Goal: Task Accomplishment & Management: Use online tool/utility

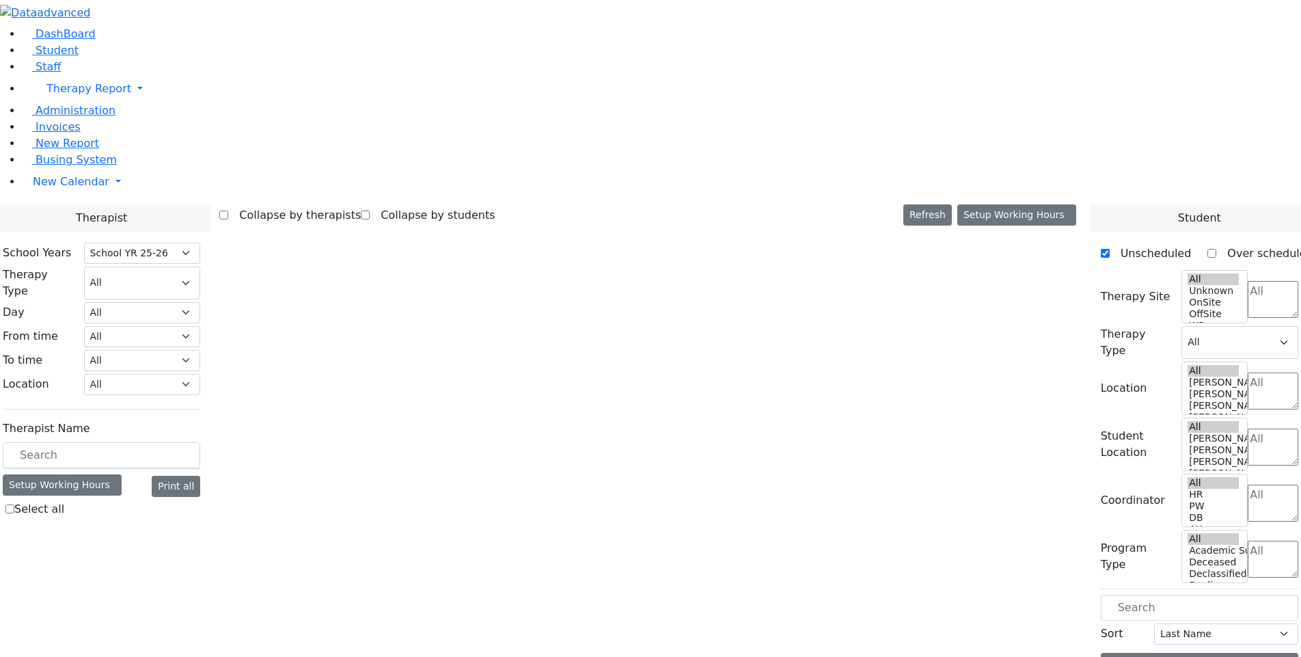
select select "212"
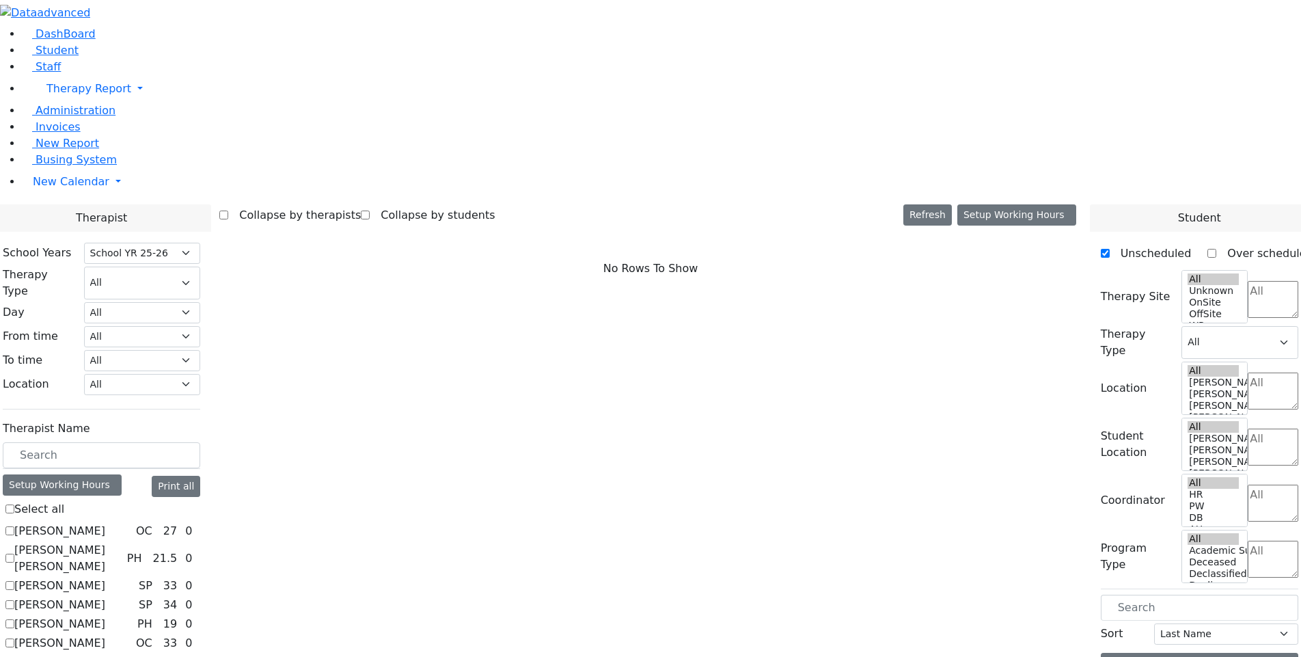
click at [105, 523] on label "[PERSON_NAME]" at bounding box center [59, 531] width 91 height 16
click at [14, 526] on input "[PERSON_NAME]" at bounding box center [9, 530] width 9 height 9
checkbox input "true"
select select "1"
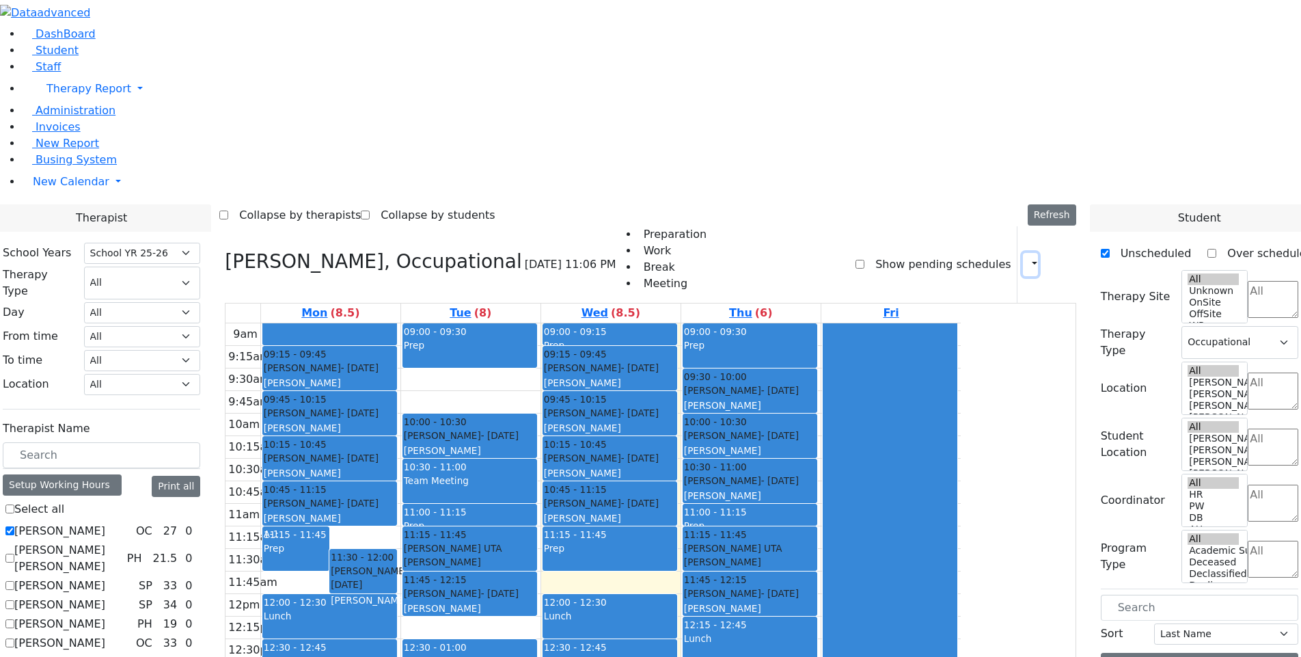
click at [1026, 253] on button "button" at bounding box center [1030, 264] width 15 height 23
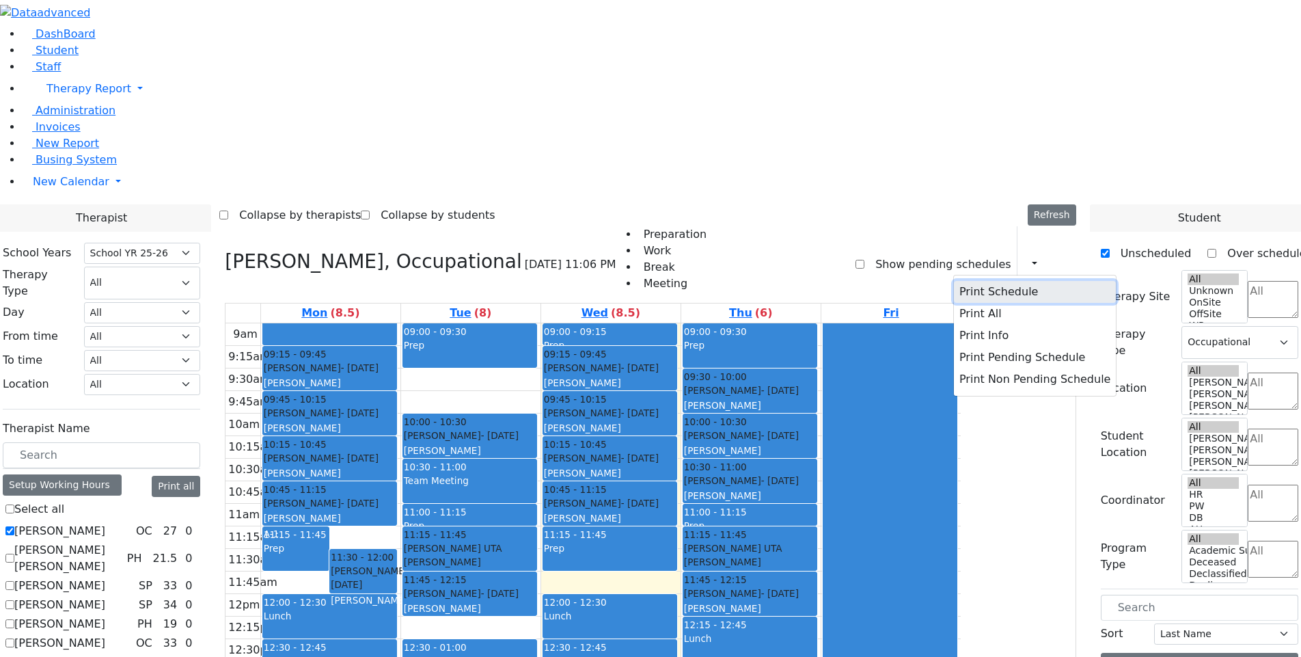
click at [1000, 281] on button "Print Schedule" at bounding box center [1035, 292] width 162 height 22
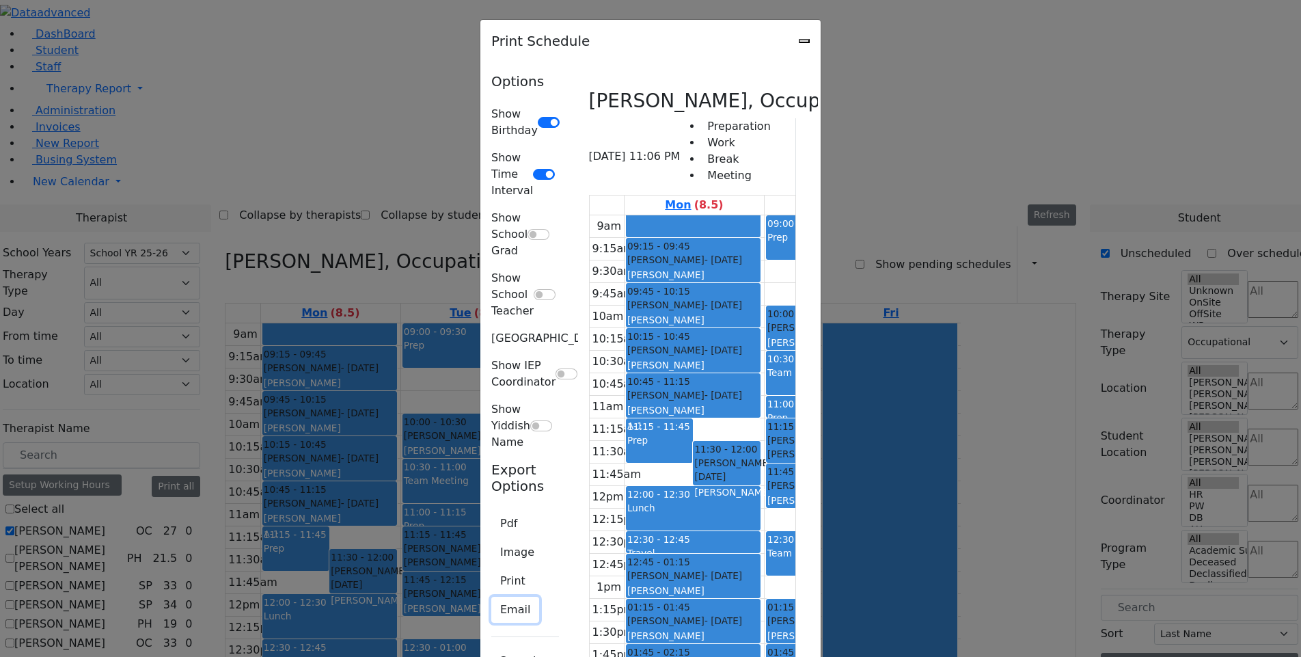
click at [491, 597] on button "Email" at bounding box center [515, 610] width 48 height 26
type input "[EMAIL_ADDRESS][DOMAIN_NAME]"
type textarea "This is schedule for [PERSON_NAME]"
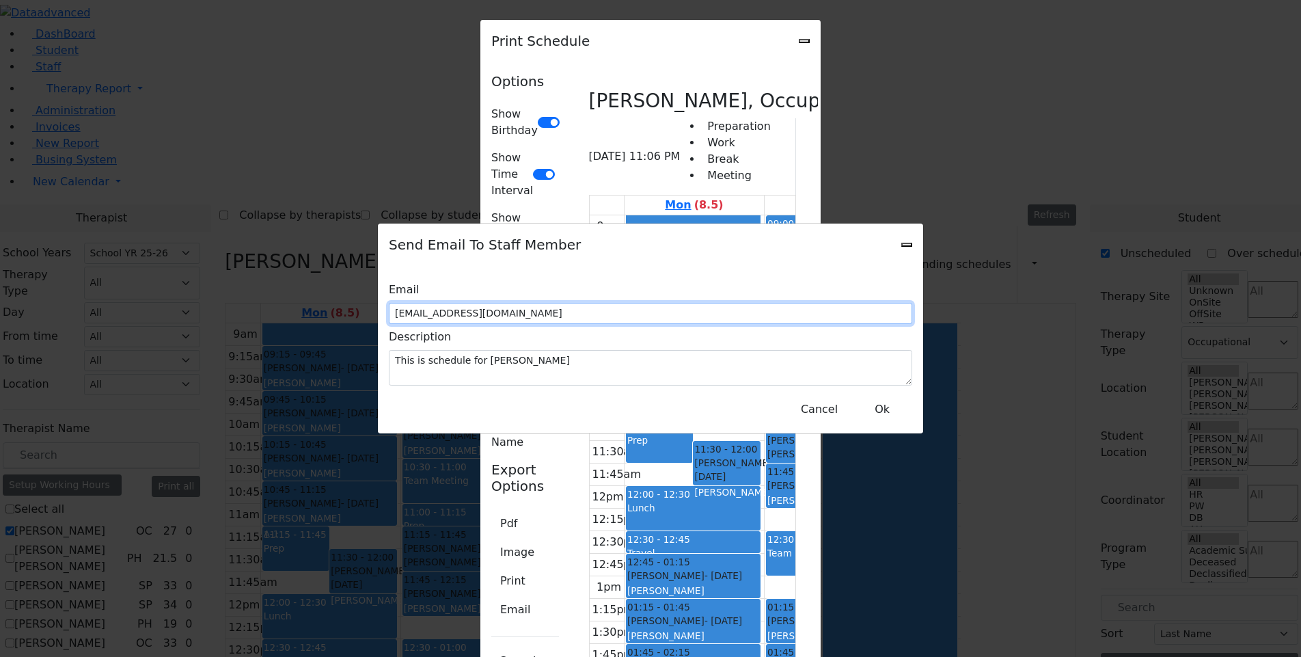
click at [676, 310] on input "[EMAIL_ADDRESS][DOMAIN_NAME]" at bounding box center [650, 313] width 523 height 21
type input "[EMAIL_ADDRESS][DOMAIN_NAME]"
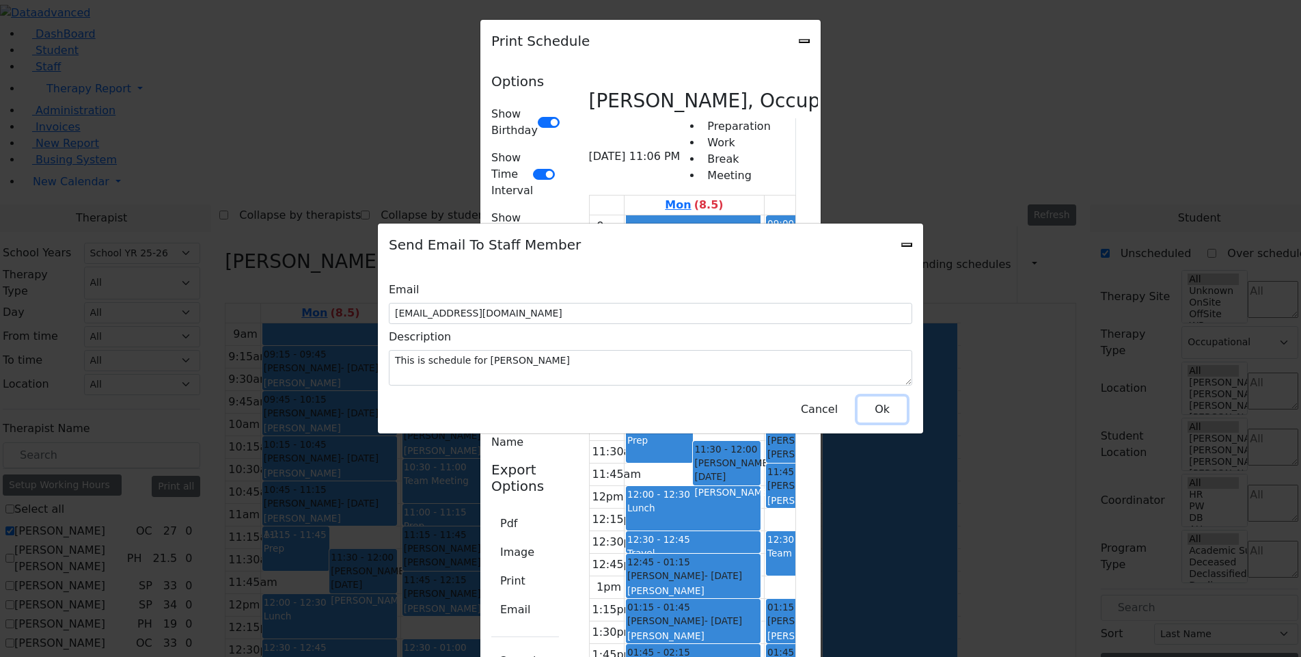
click at [879, 400] on button "Ok" at bounding box center [882, 409] width 49 height 26
